Goal: Task Accomplishment & Management: Use online tool/utility

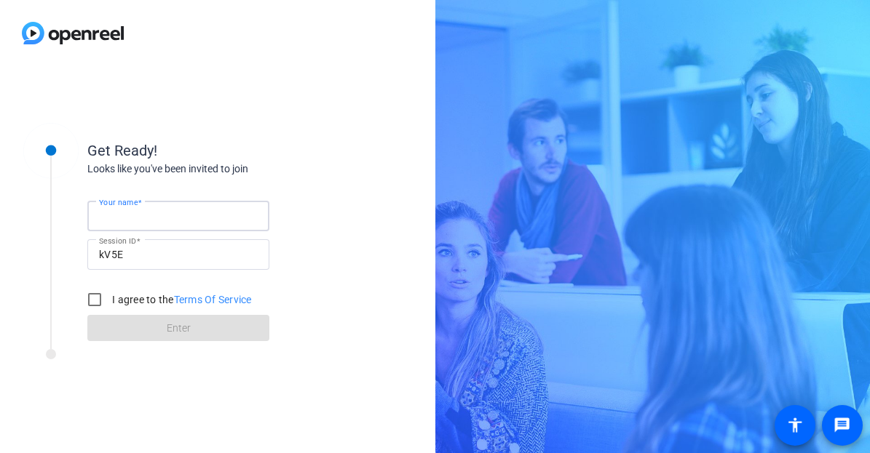
click at [221, 217] on input "Your name" at bounding box center [178, 215] width 159 height 17
type input "[PERSON_NAME]"
click at [96, 298] on input "I agree to the Terms Of Service" at bounding box center [94, 299] width 29 height 29
checkbox input "true"
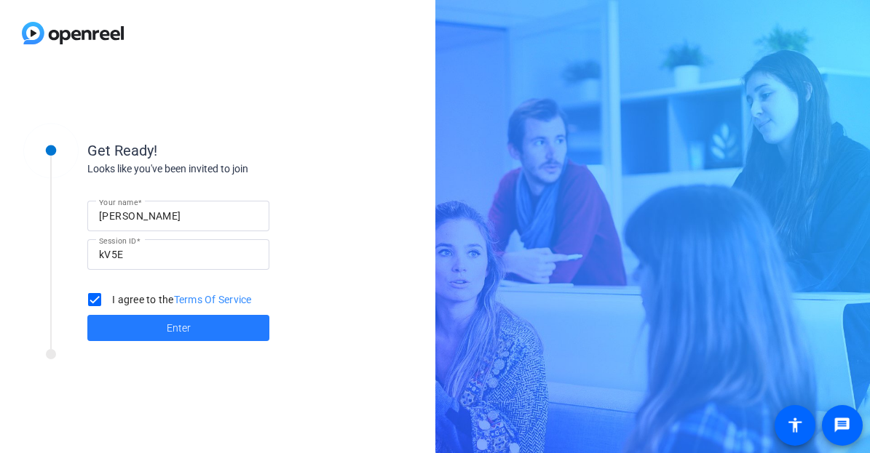
click at [202, 325] on span at bounding box center [178, 328] width 182 height 35
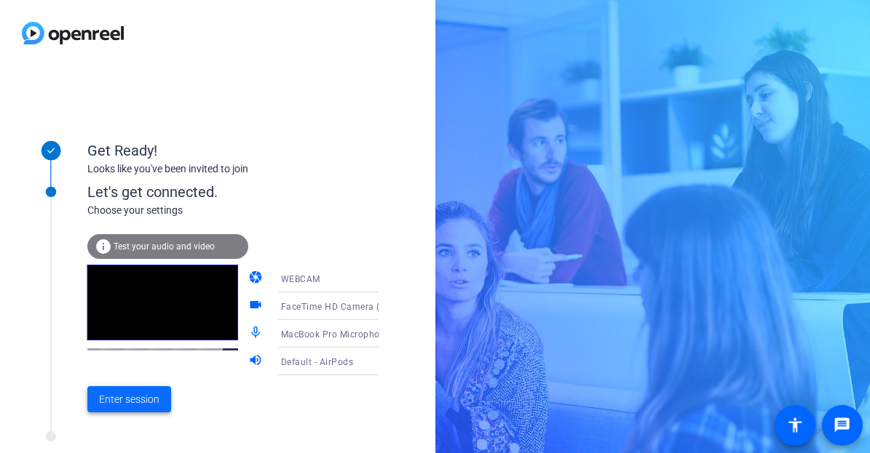
click at [138, 405] on span "Enter session" at bounding box center [129, 399] width 60 height 15
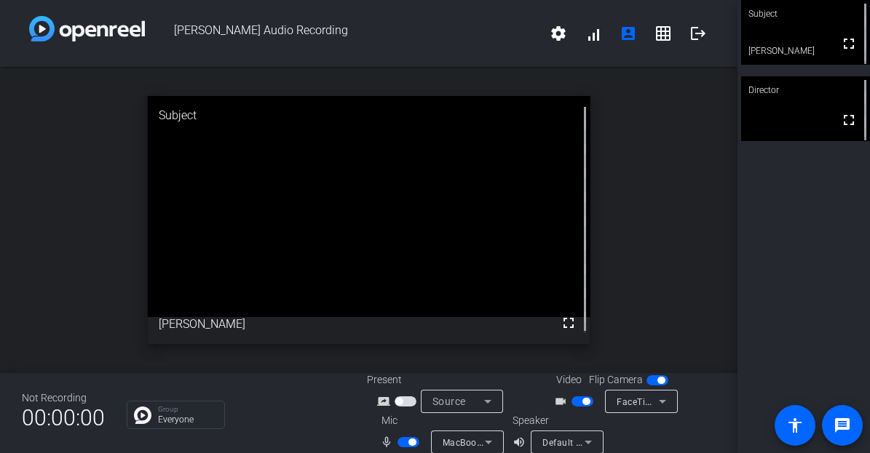
click at [481, 439] on icon at bounding box center [488, 442] width 17 height 17
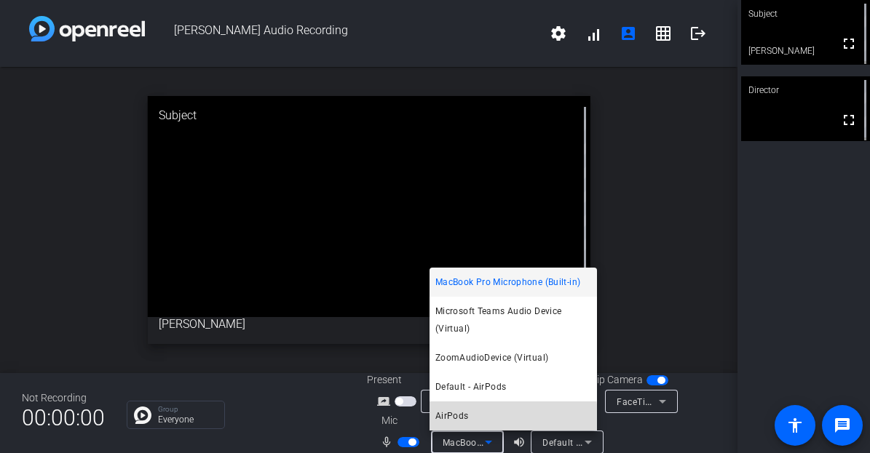
click at [475, 418] on mat-option "AirPods" at bounding box center [512, 416] width 167 height 29
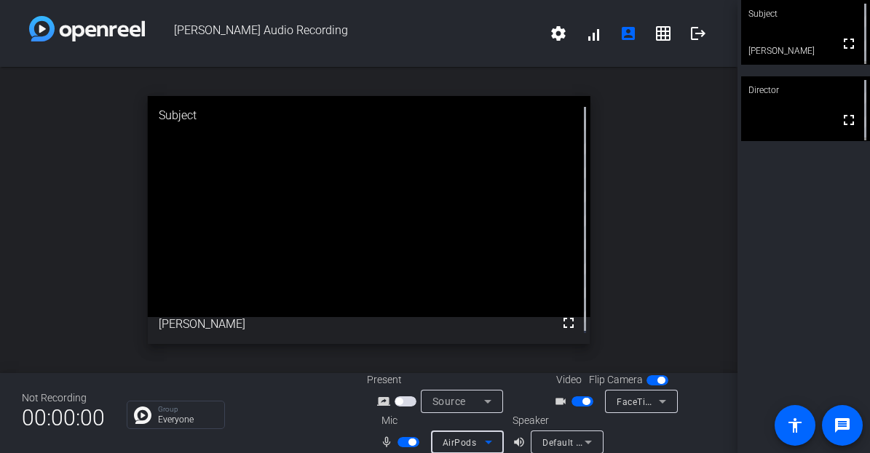
click at [519, 442] on mat-icon "volume_up" at bounding box center [520, 442] width 17 height 17
click at [515, 440] on mat-icon "volume_up" at bounding box center [520, 442] width 17 height 17
click at [491, 441] on icon at bounding box center [488, 442] width 17 height 17
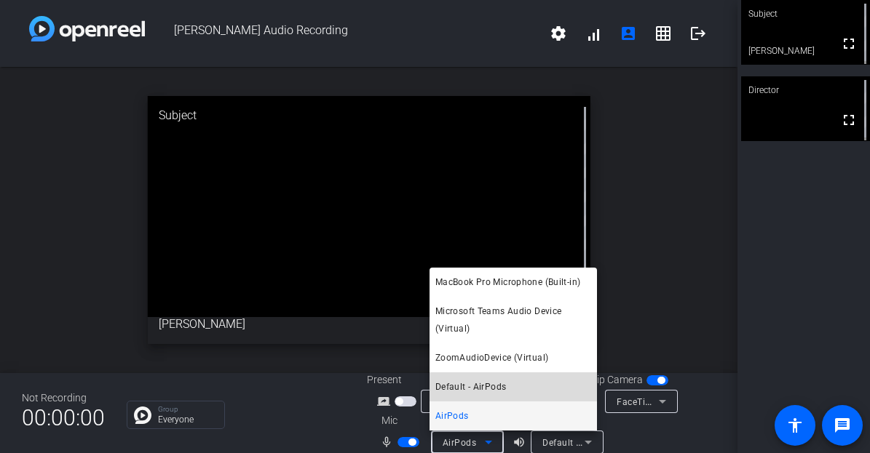
click at [498, 388] on span "Default - AirPods" at bounding box center [470, 386] width 71 height 17
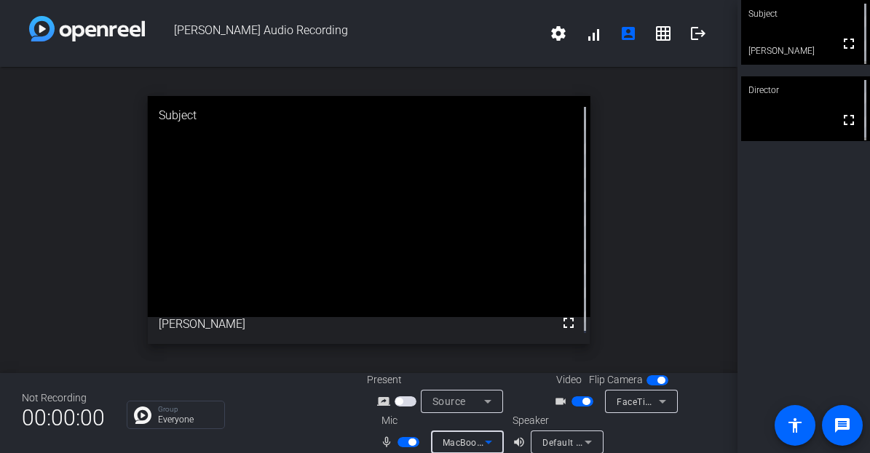
click at [494, 440] on icon at bounding box center [488, 442] width 17 height 17
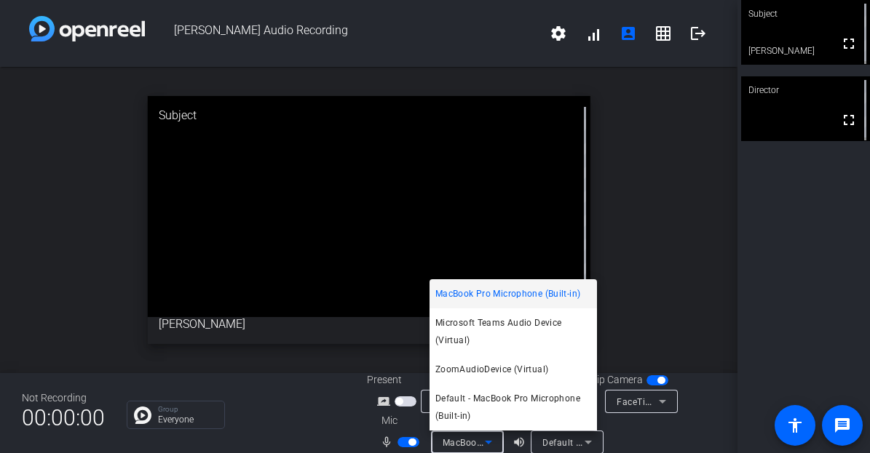
click at [665, 295] on div at bounding box center [435, 226] width 870 height 453
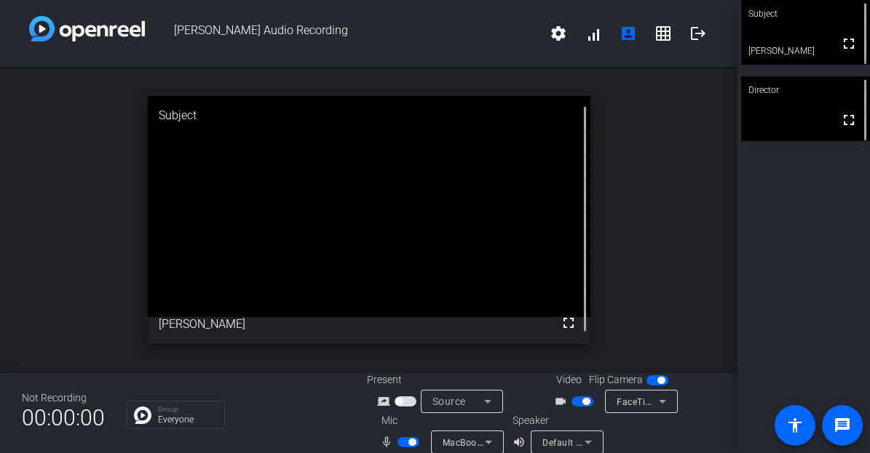
click at [482, 440] on icon at bounding box center [488, 442] width 17 height 17
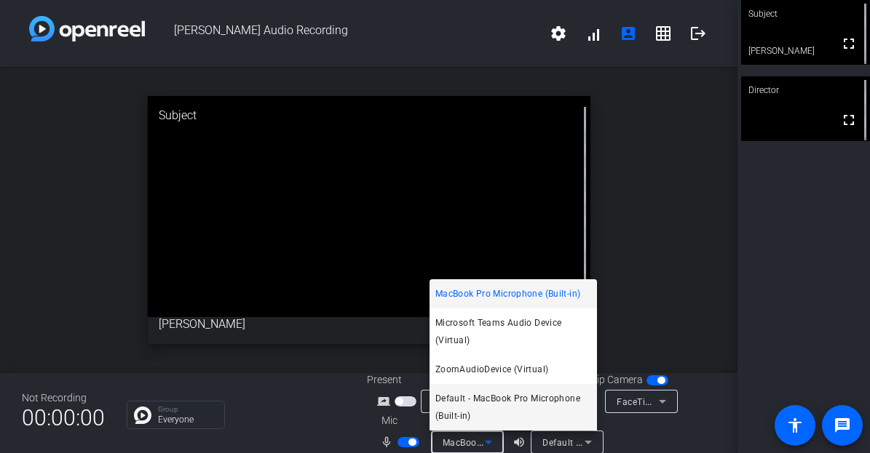
click at [507, 400] on span "Default - MacBook Pro Microphone (Built-in)" at bounding box center [513, 407] width 156 height 35
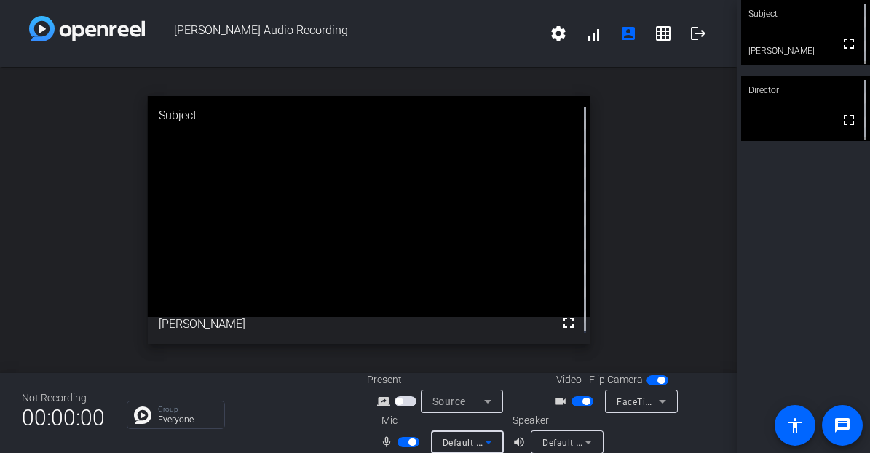
click at [585, 438] on icon at bounding box center [587, 442] width 17 height 17
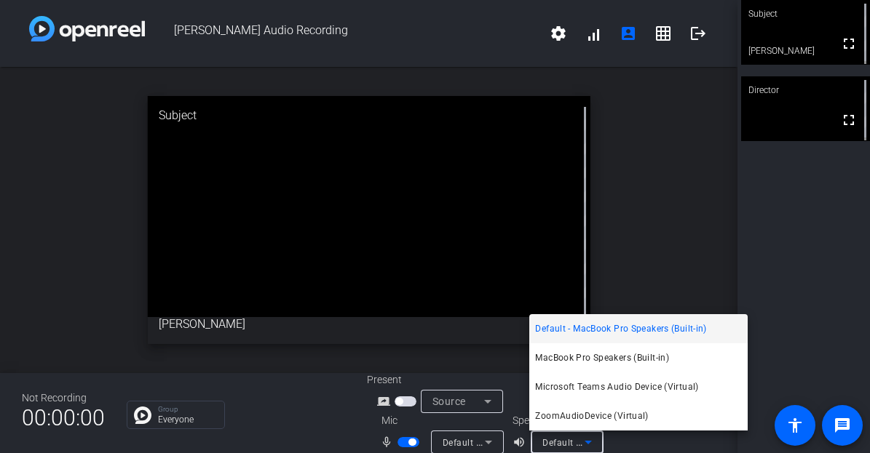
click at [636, 287] on div at bounding box center [435, 226] width 870 height 453
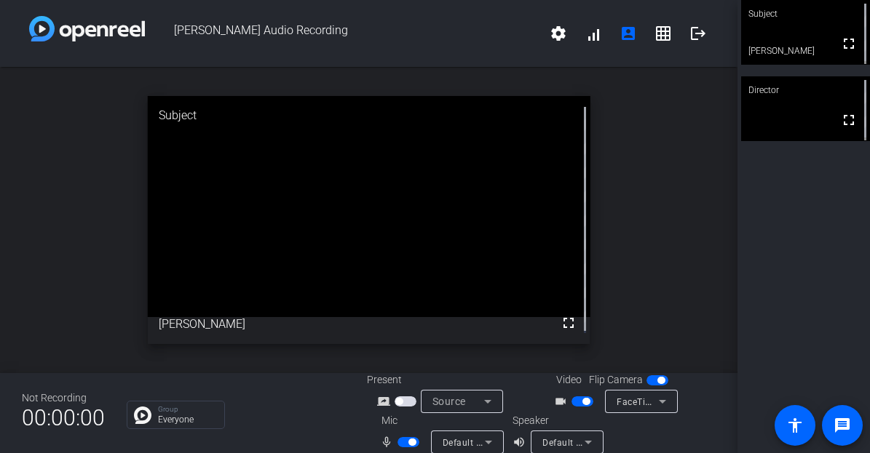
scroll to position [17, 0]
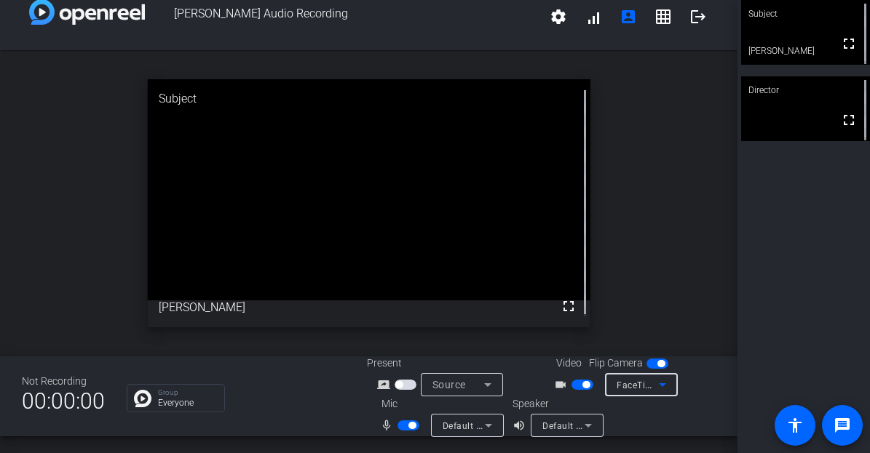
click at [661, 384] on icon at bounding box center [662, 384] width 17 height 17
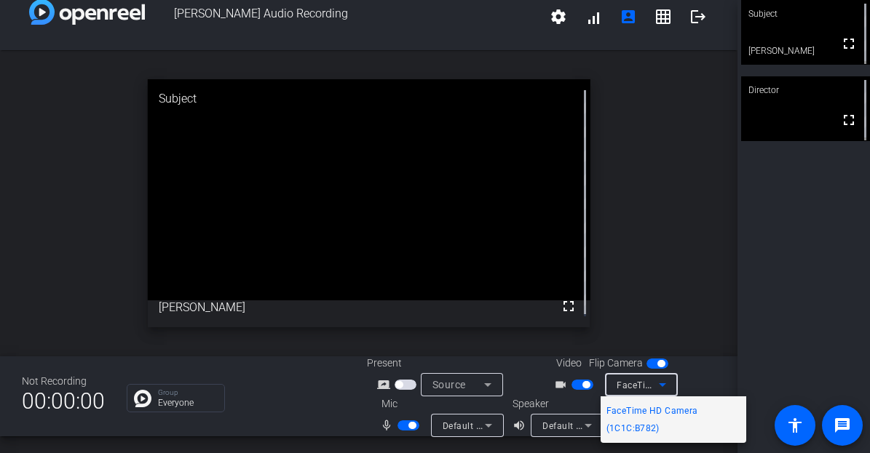
click at [691, 299] on div at bounding box center [435, 226] width 870 height 453
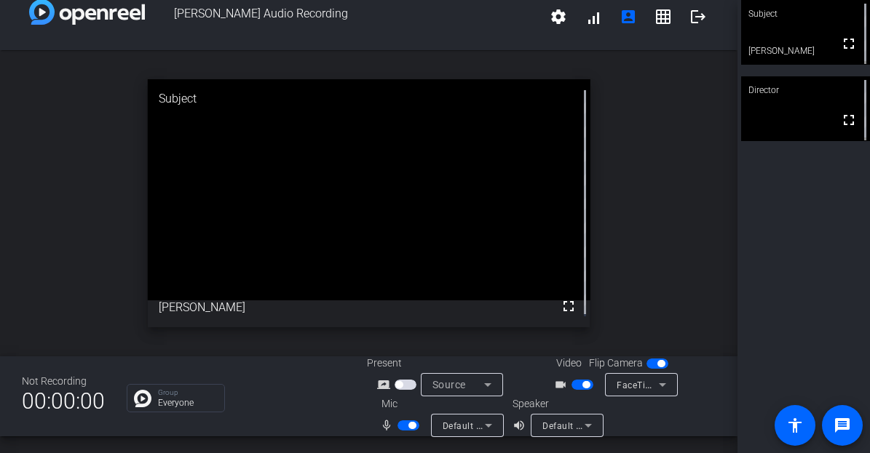
scroll to position [0, 0]
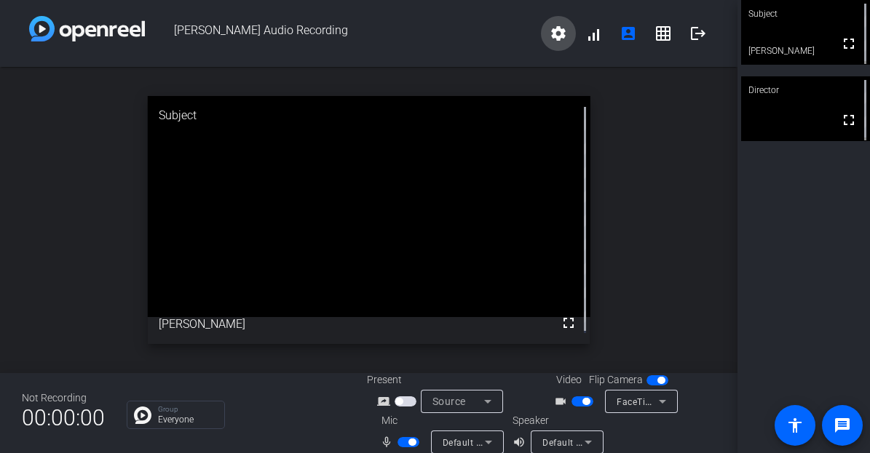
click at [549, 30] on mat-icon "settings" at bounding box center [557, 33] width 17 height 17
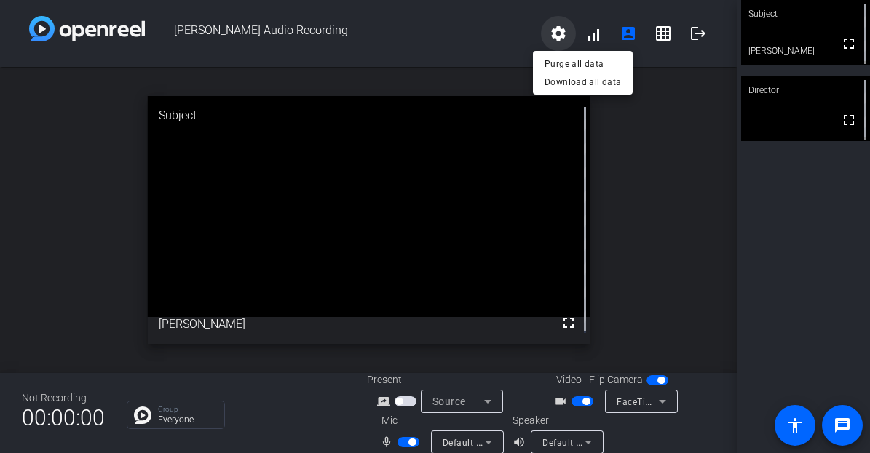
click at [547, 30] on div at bounding box center [435, 226] width 870 height 453
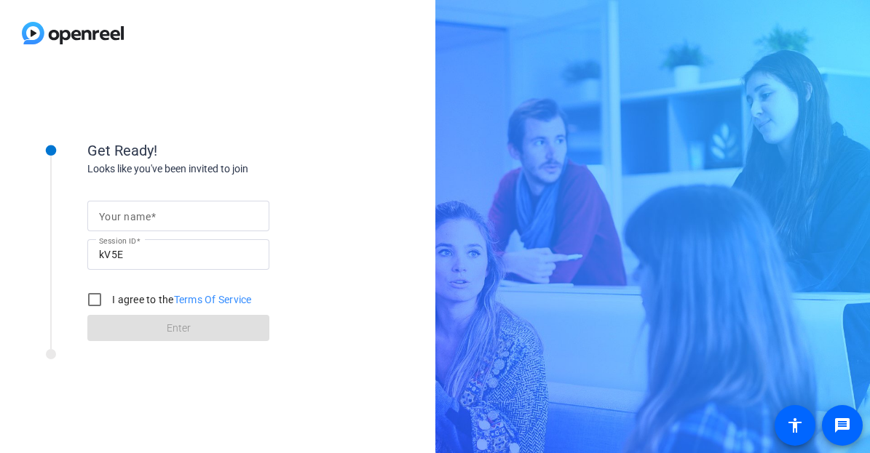
click at [220, 220] on input "Your name" at bounding box center [178, 215] width 159 height 17
type input "[PERSON_NAME]"
click at [92, 304] on input "I agree to the Terms Of Service" at bounding box center [94, 299] width 29 height 29
checkbox input "true"
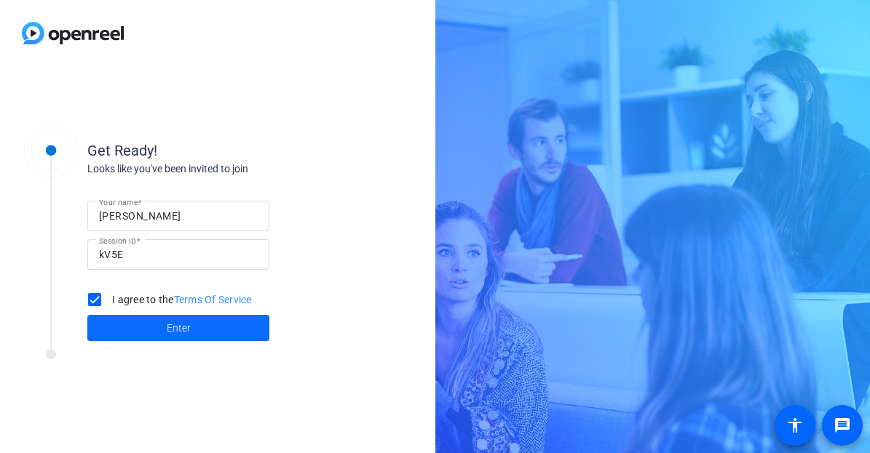
click at [159, 327] on span at bounding box center [178, 328] width 182 height 35
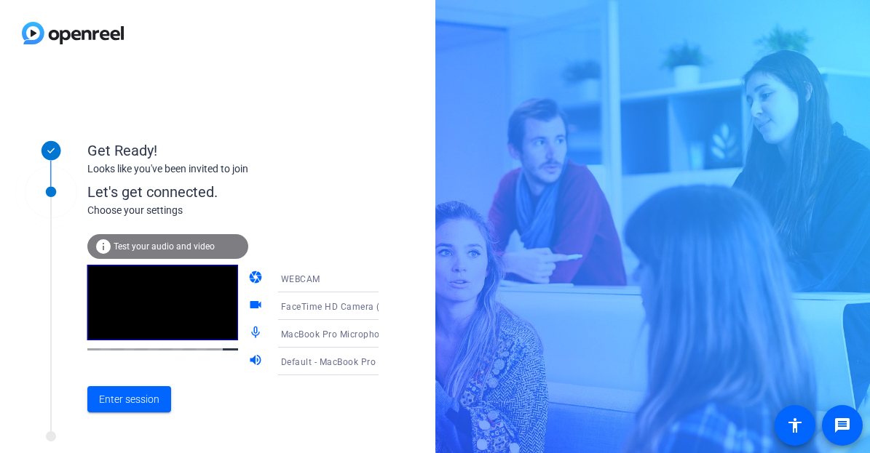
click at [384, 335] on icon at bounding box center [392, 333] width 17 height 17
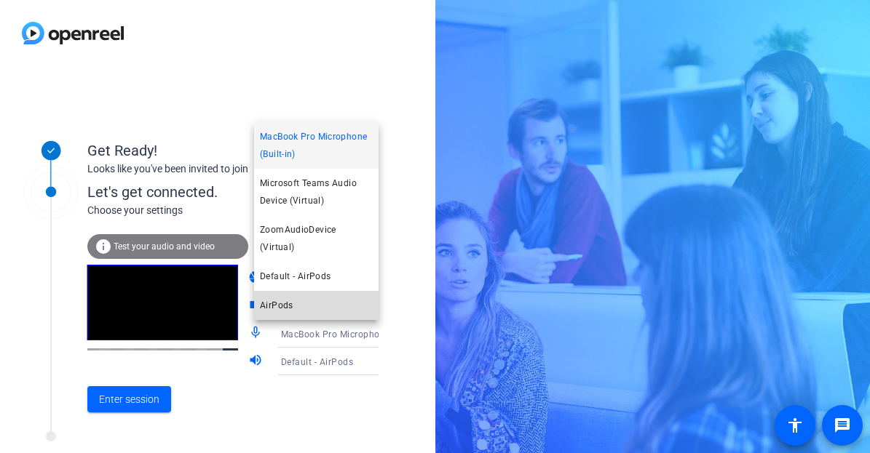
click at [331, 307] on mat-option "AirPods" at bounding box center [316, 305] width 124 height 29
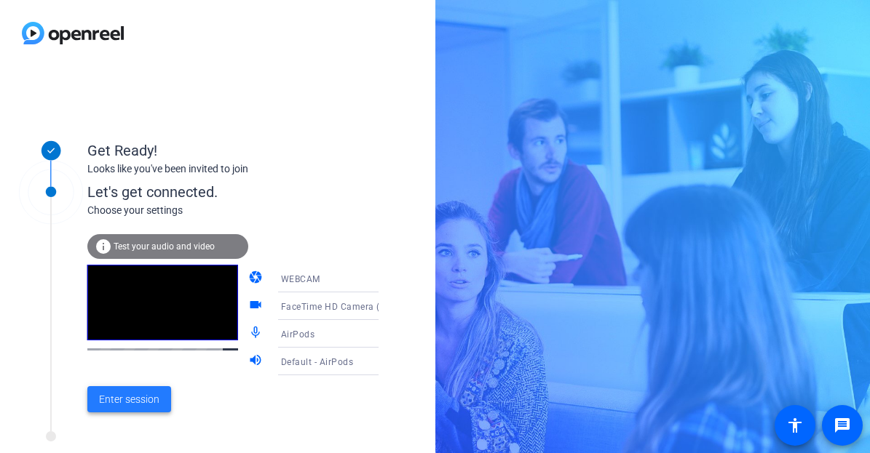
click at [146, 395] on span "Enter session" at bounding box center [129, 399] width 60 height 15
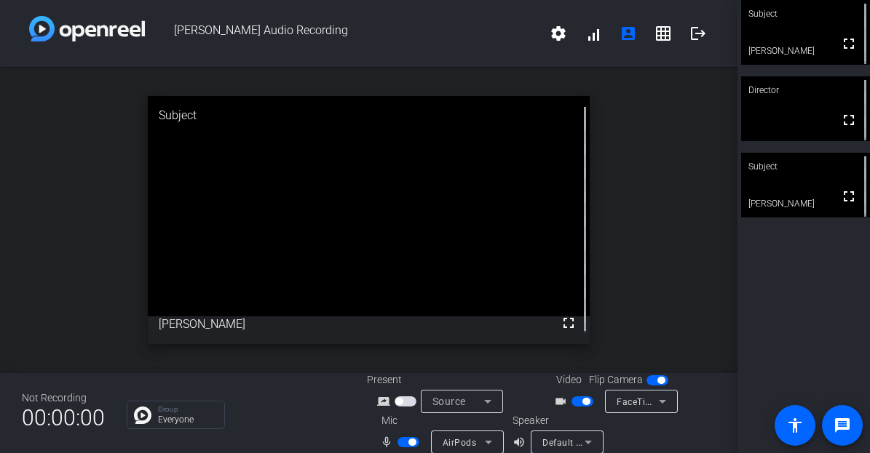
click at [383, 442] on mat-icon "mic_none" at bounding box center [388, 442] width 17 height 17
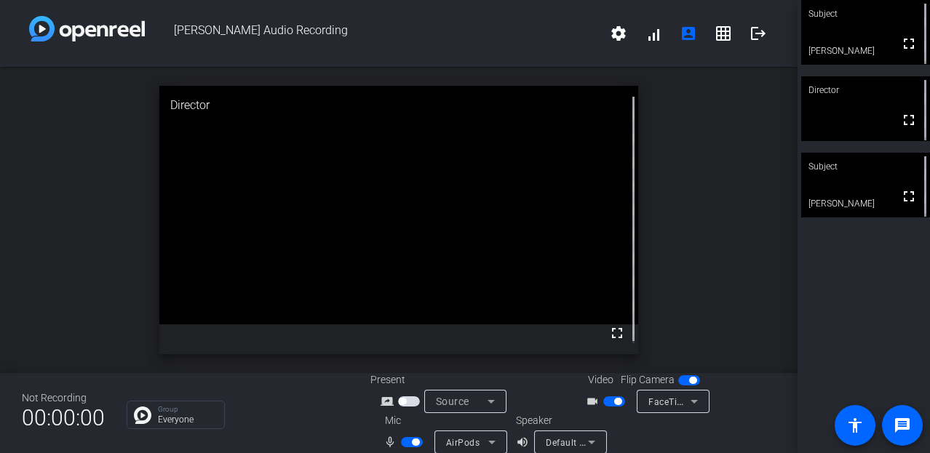
click at [384, 442] on mat-icon "mic_none" at bounding box center [392, 442] width 17 height 17
click at [386, 443] on mat-icon "mic_none" at bounding box center [392, 442] width 17 height 17
click at [611, 36] on mat-icon "settings" at bounding box center [618, 33] width 17 height 17
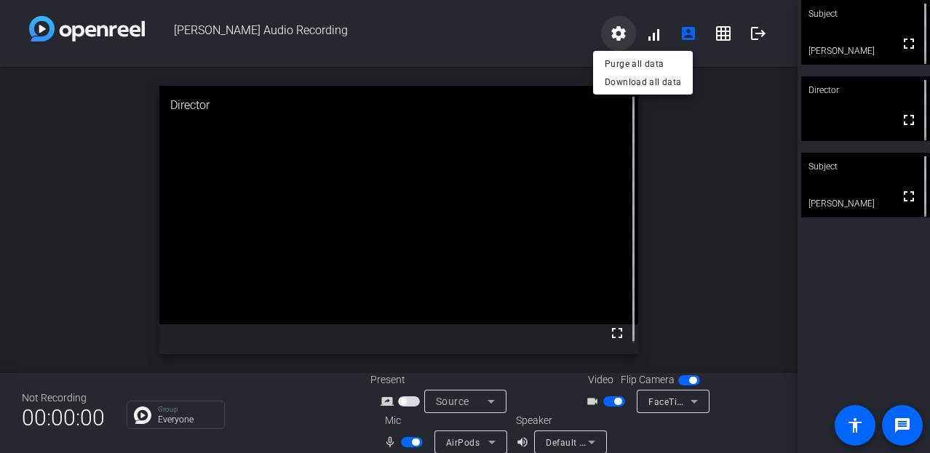
click at [611, 36] on div at bounding box center [465, 226] width 930 height 453
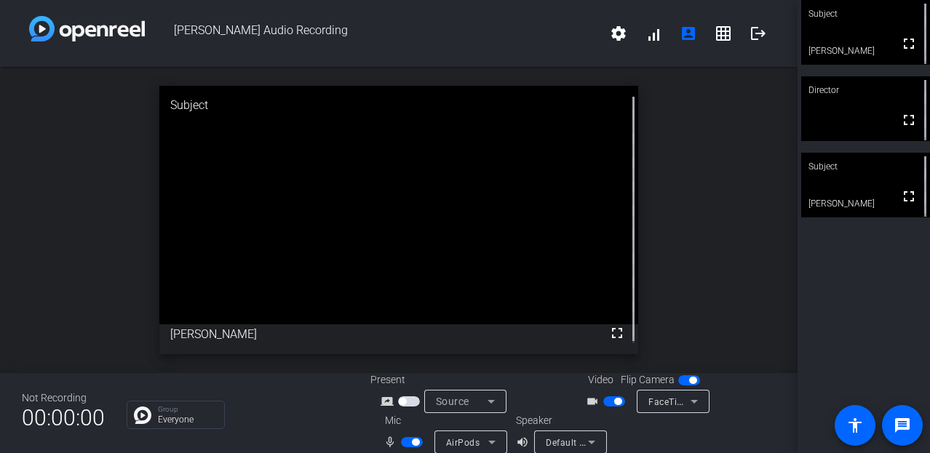
click at [855, 42] on video at bounding box center [865, 32] width 129 height 65
click at [841, 93] on div "Director" at bounding box center [865, 90] width 129 height 28
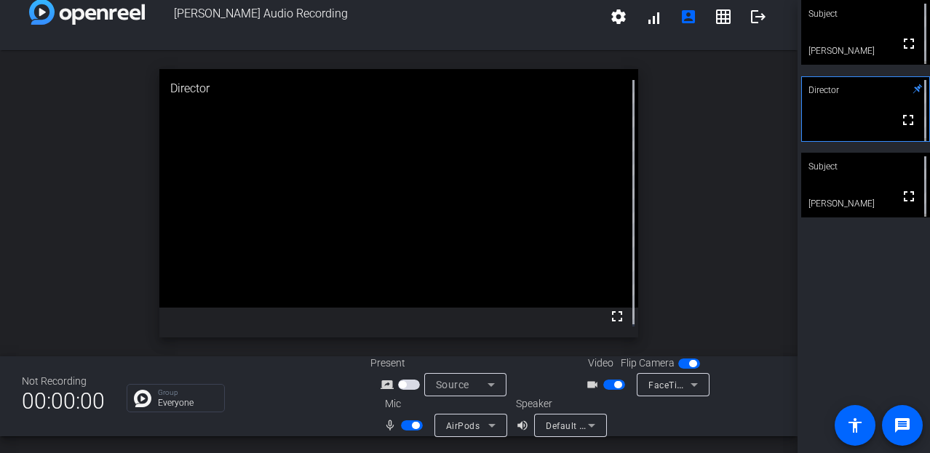
click at [412, 424] on span "button" at bounding box center [415, 425] width 7 height 7
click at [869, 49] on mat-icon "fullscreen" at bounding box center [908, 43] width 17 height 17
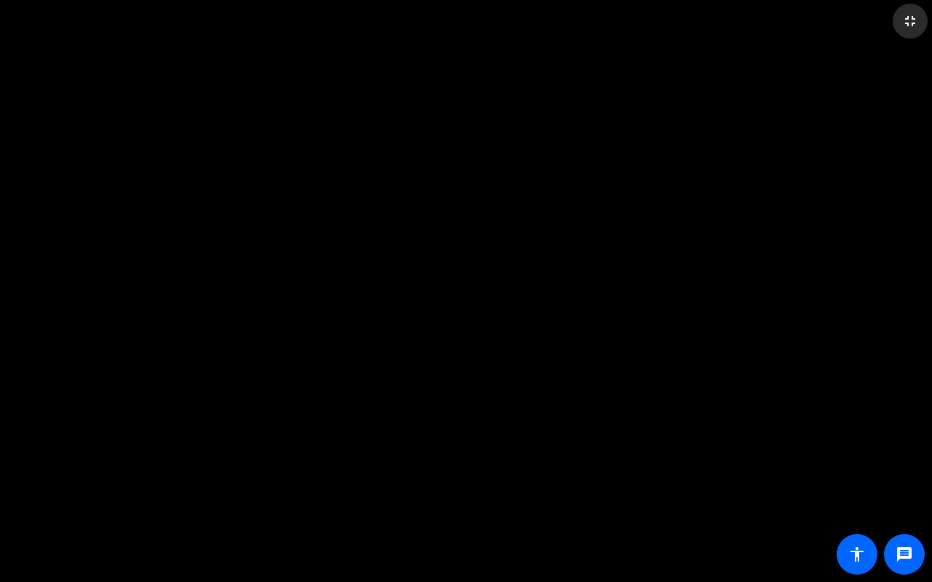
click at [869, 21] on mat-icon "fullscreen_exit" at bounding box center [909, 20] width 17 height 17
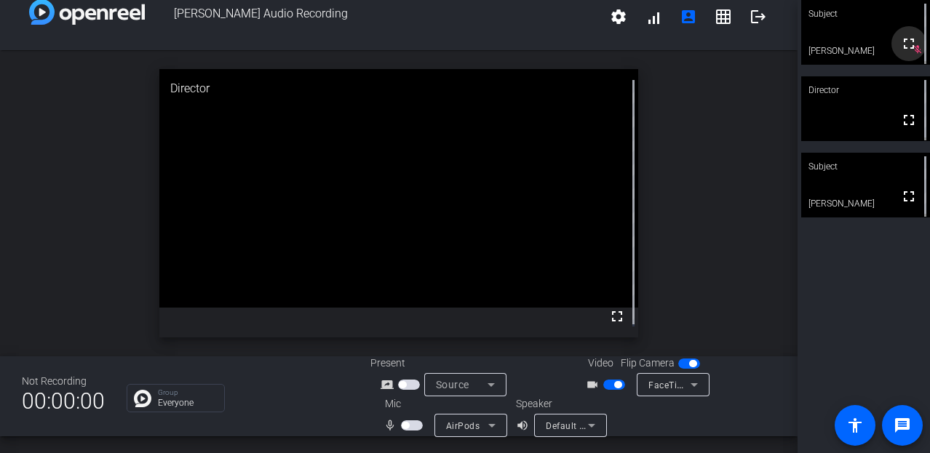
click at [869, 48] on mat-icon "fullscreen" at bounding box center [908, 43] width 17 height 17
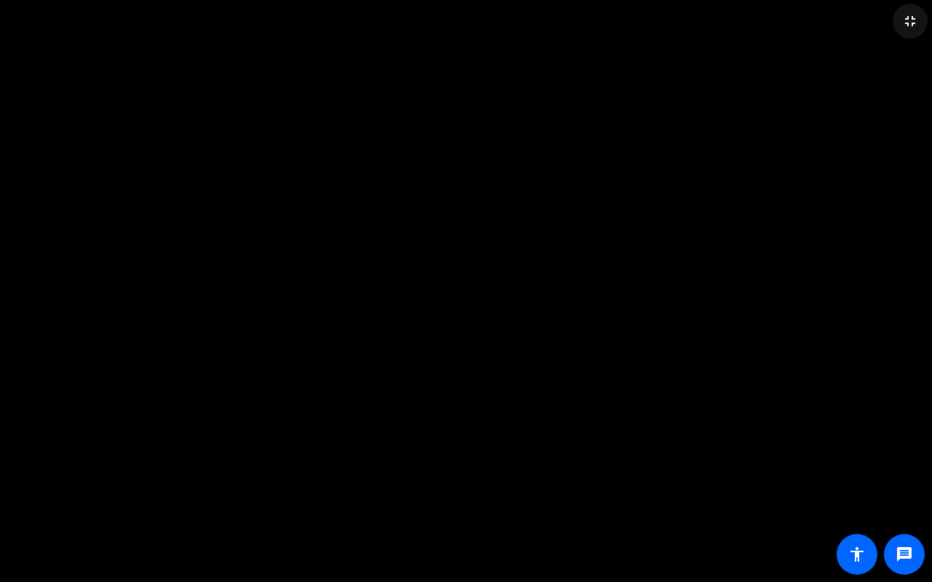
click at [869, 18] on mat-icon "fullscreen_exit" at bounding box center [909, 20] width 17 height 17
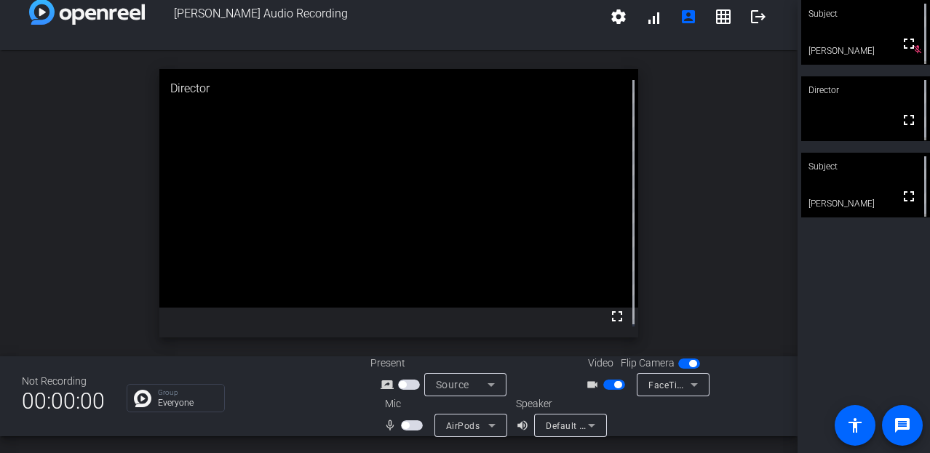
click at [403, 428] on span "button" at bounding box center [405, 425] width 7 height 7
click at [412, 424] on span "button" at bounding box center [415, 425] width 7 height 7
click at [408, 423] on span "button" at bounding box center [412, 426] width 22 height 10
click at [412, 423] on span "button" at bounding box center [415, 425] width 7 height 7
click at [405, 423] on span "button" at bounding box center [412, 426] width 22 height 10
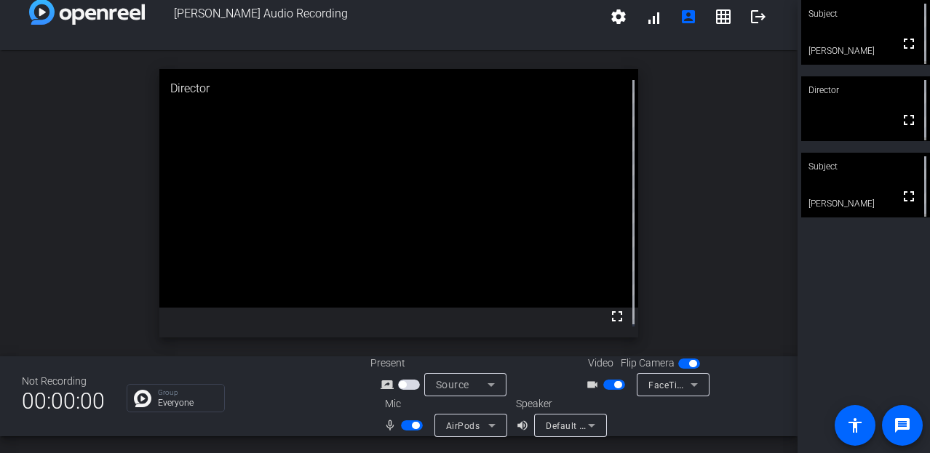
click at [405, 423] on span "button" at bounding box center [412, 426] width 22 height 10
click at [402, 424] on span "button" at bounding box center [405, 425] width 7 height 7
click at [402, 424] on span "button" at bounding box center [412, 426] width 22 height 10
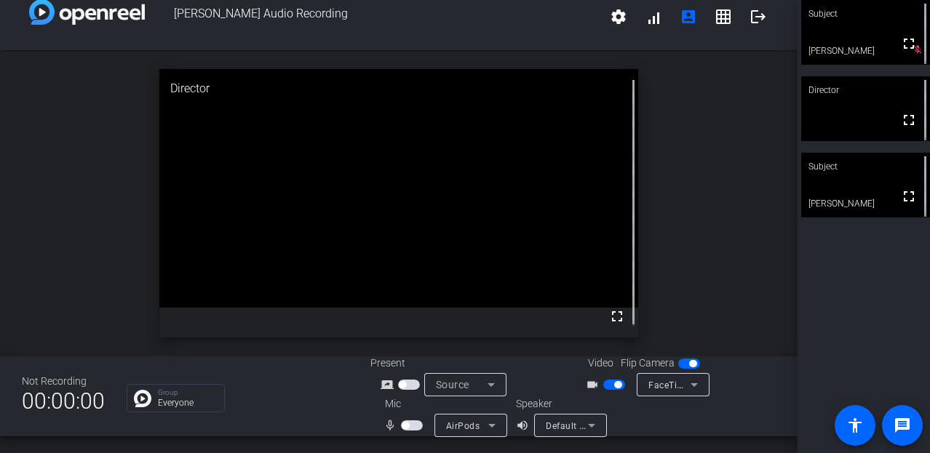
click at [403, 424] on span "button" at bounding box center [405, 425] width 7 height 7
click at [403, 424] on span "button" at bounding box center [412, 426] width 22 height 10
click at [403, 424] on span "button" at bounding box center [405, 425] width 7 height 7
click at [405, 424] on span "button" at bounding box center [412, 426] width 22 height 10
click at [402, 425] on span "button" at bounding box center [405, 425] width 7 height 7
